Goal: Task Accomplishment & Management: Use online tool/utility

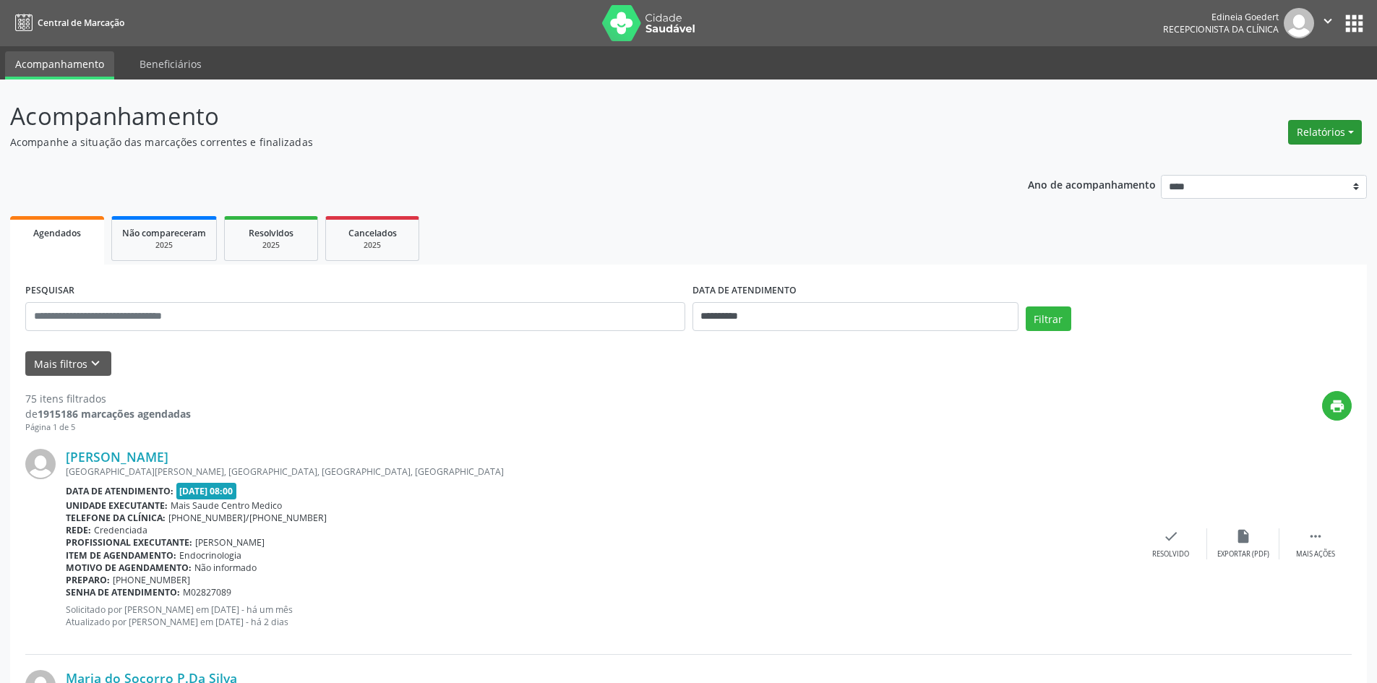
click at [1319, 124] on button "Relatórios" at bounding box center [1325, 132] width 74 height 25
click at [1305, 157] on link "Agendamentos" at bounding box center [1284, 163] width 155 height 20
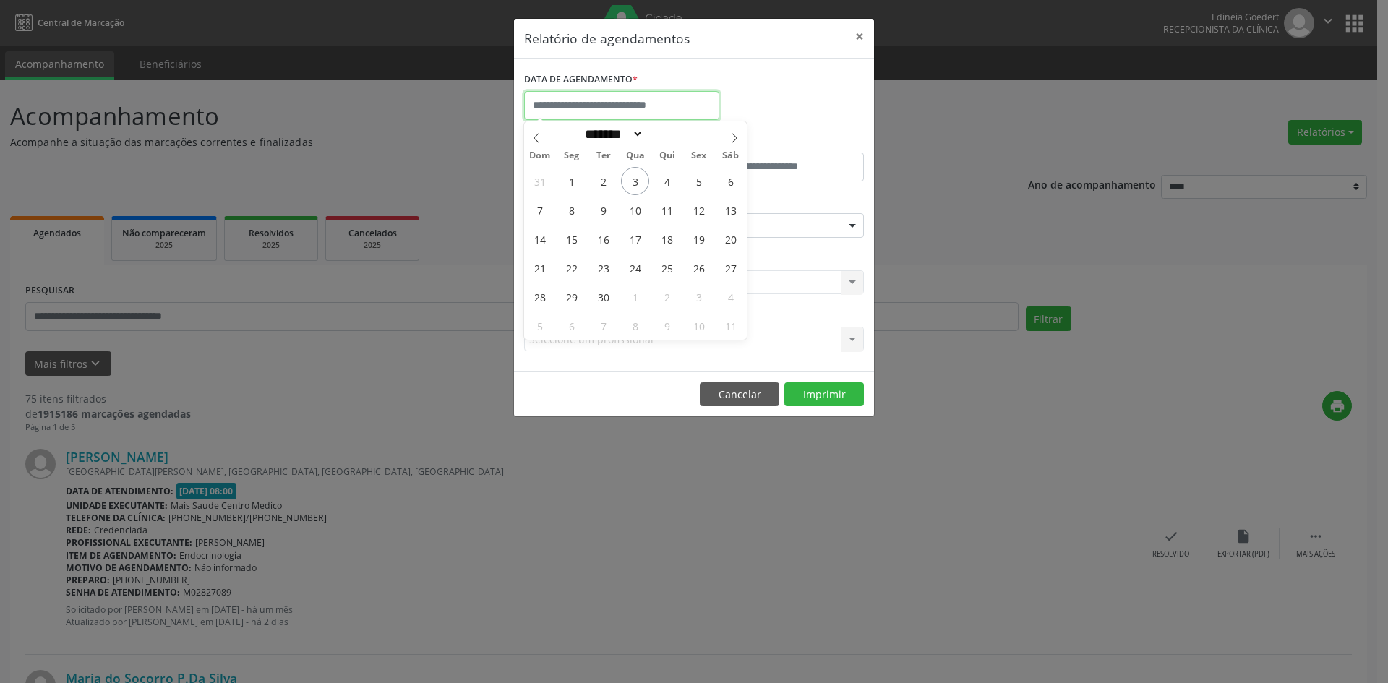
click at [622, 105] on input "text" at bounding box center [621, 105] width 195 height 29
click at [664, 168] on span "4" at bounding box center [667, 181] width 28 height 28
type input "**********"
click at [663, 169] on span "4" at bounding box center [667, 181] width 28 height 28
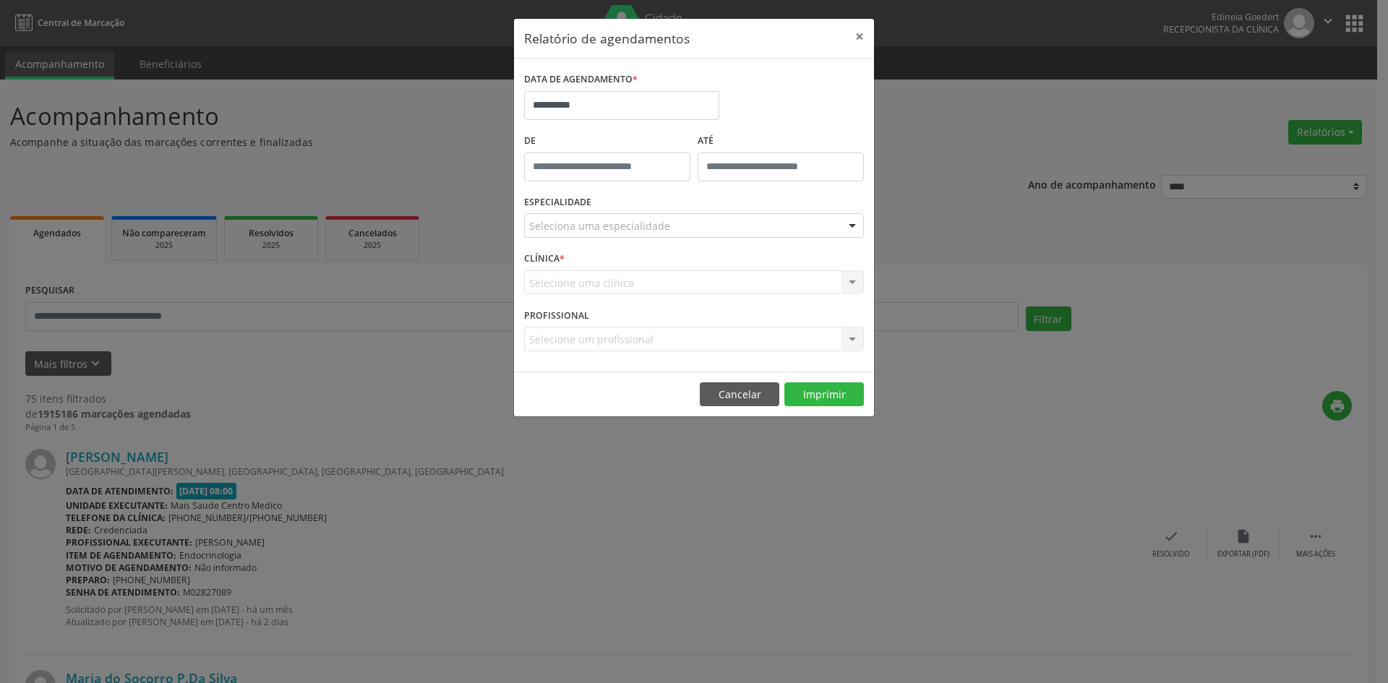
click at [666, 212] on div "ESPECIALIDADE Seleciona uma especialidade Todas as especialidades Alergologia A…" at bounding box center [694, 220] width 347 height 56
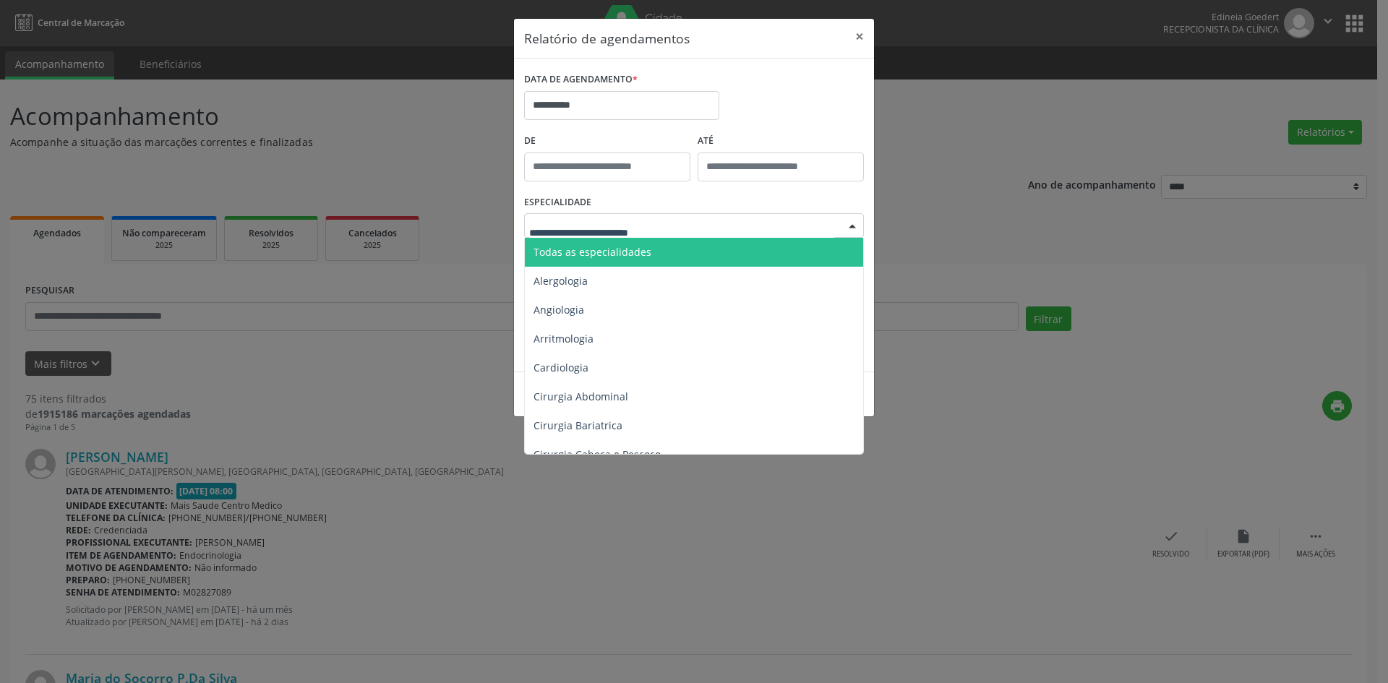
click at [661, 252] on span "Todas as especialidades" at bounding box center [695, 252] width 341 height 29
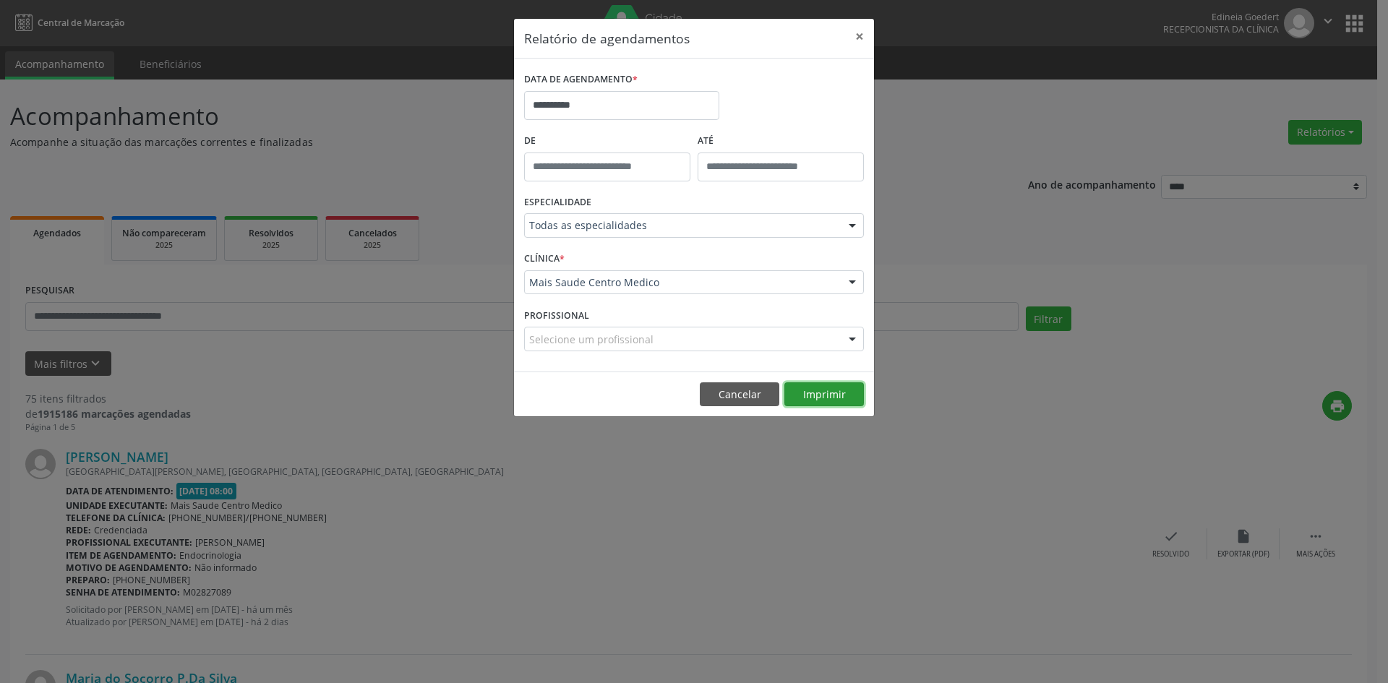
click at [822, 399] on button "Imprimir" at bounding box center [824, 394] width 80 height 25
